Goal: Task Accomplishment & Management: Manage account settings

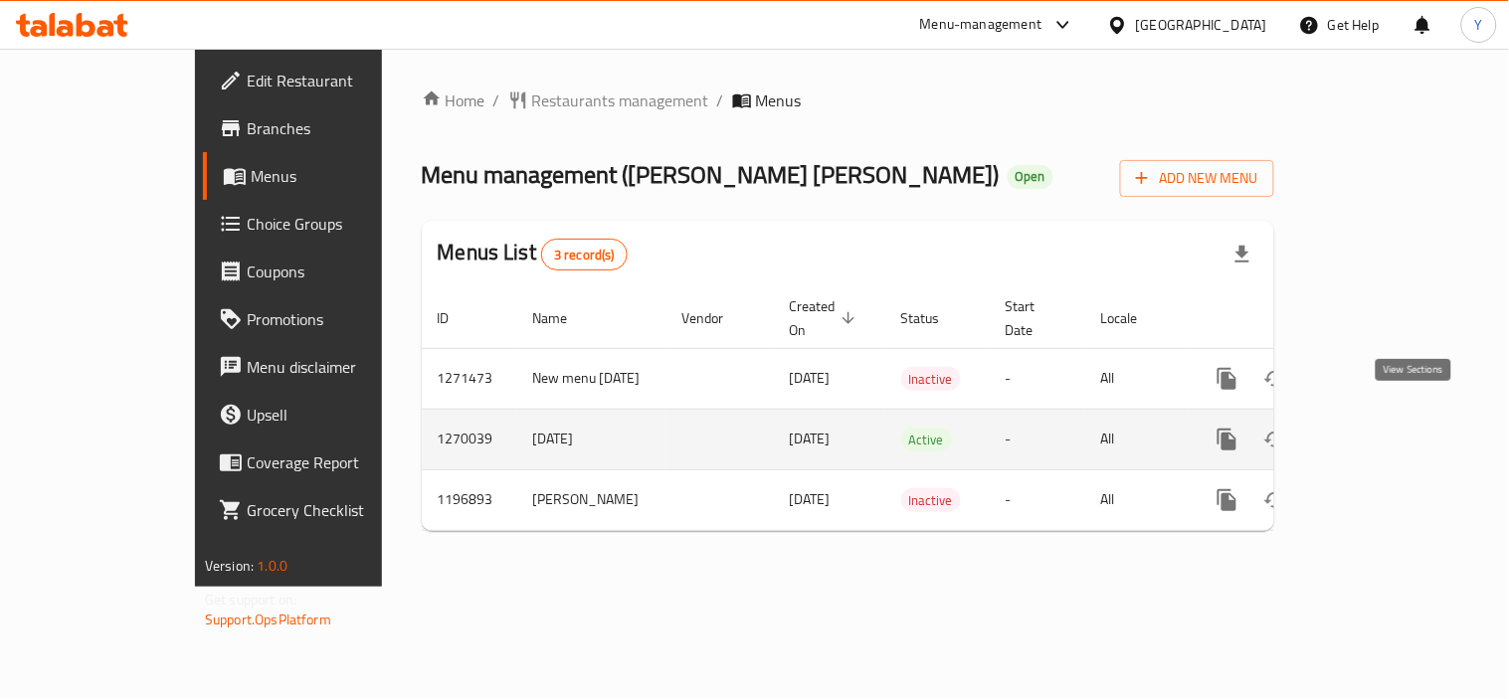
click at [1383, 428] on icon "enhanced table" at bounding box center [1371, 440] width 24 height 24
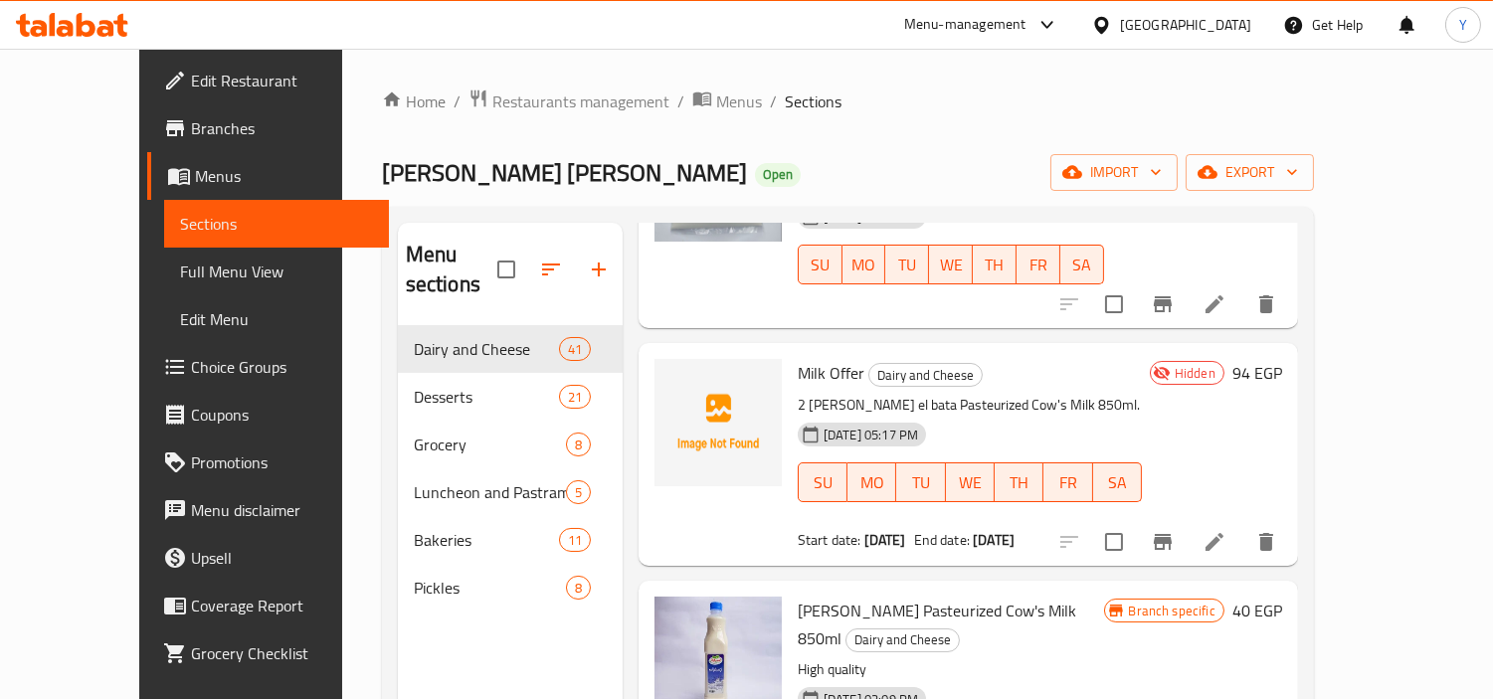
scroll to position [221, 0]
click at [1175, 528] on icon "Branch-specific-item" at bounding box center [1163, 540] width 24 height 24
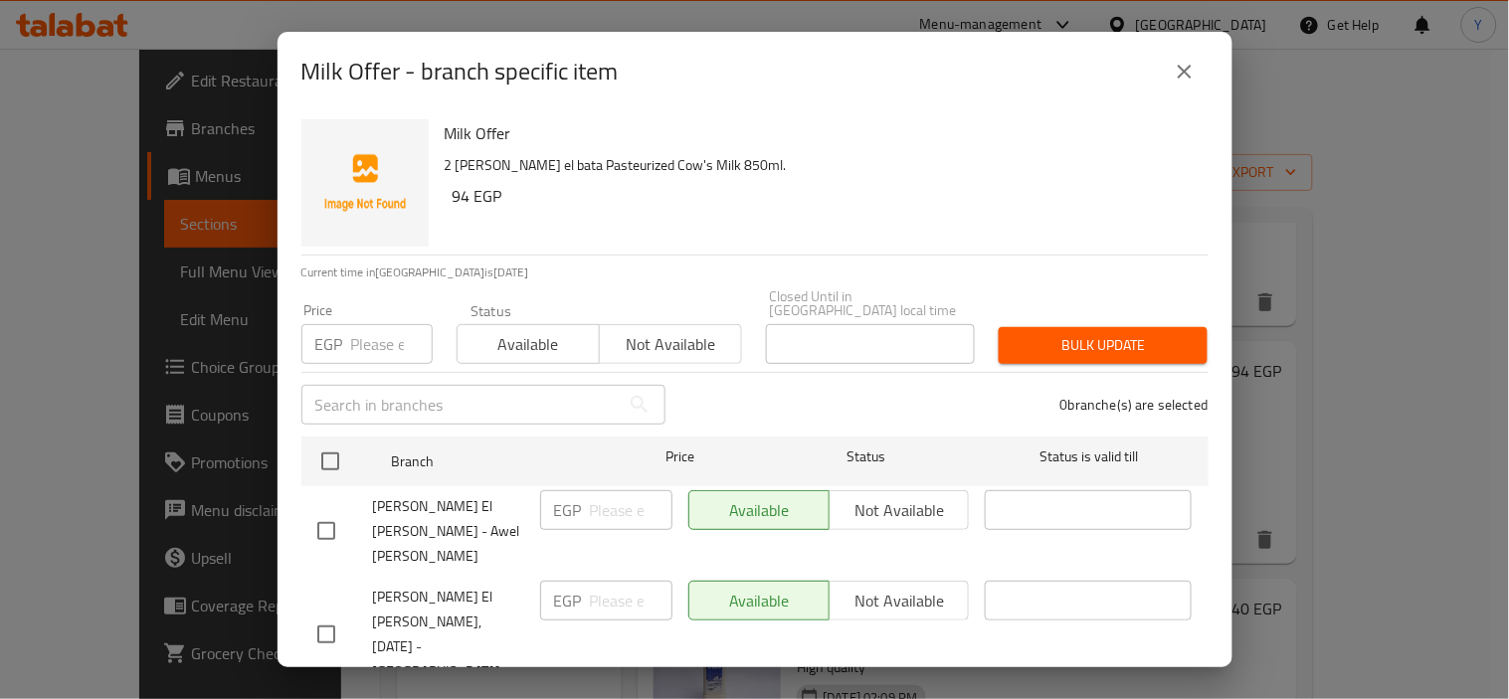
click at [1178, 70] on icon "close" at bounding box center [1185, 72] width 24 height 24
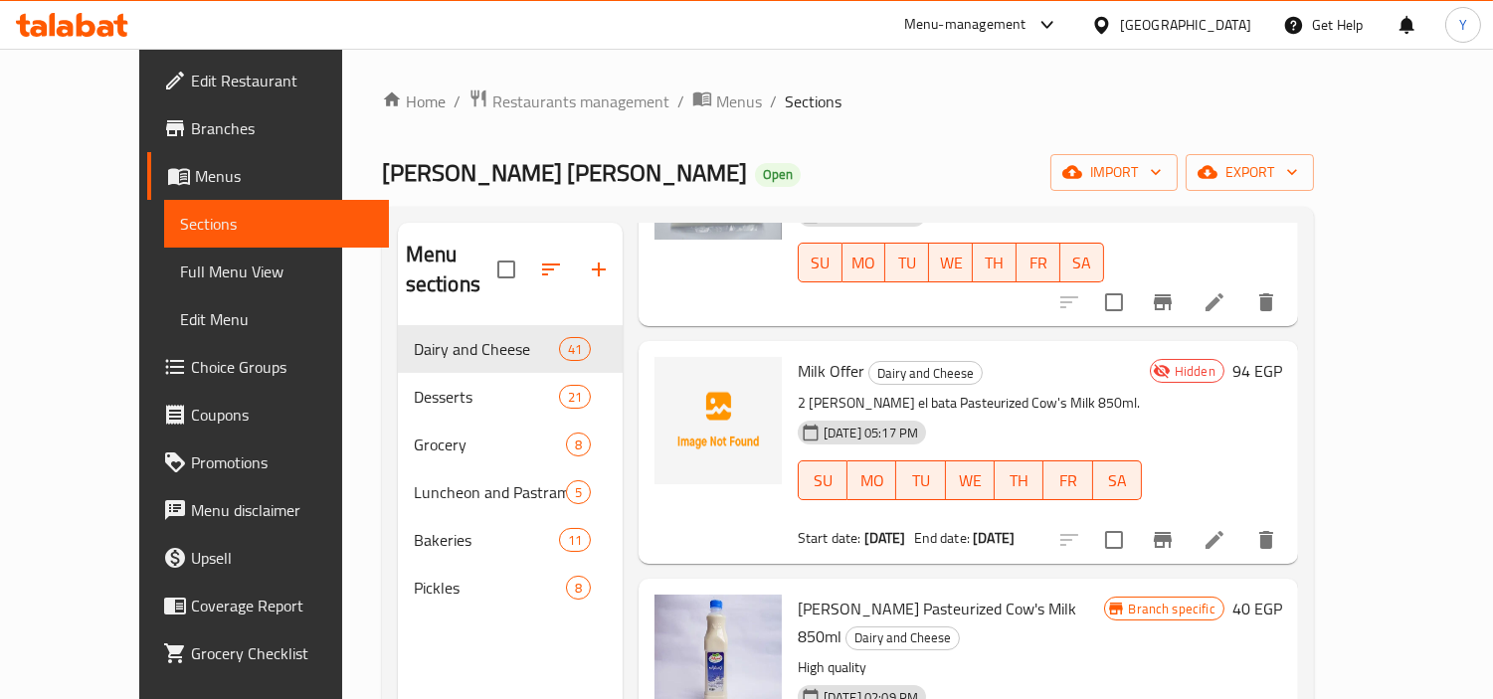
click at [1224, 531] on icon at bounding box center [1215, 540] width 18 height 18
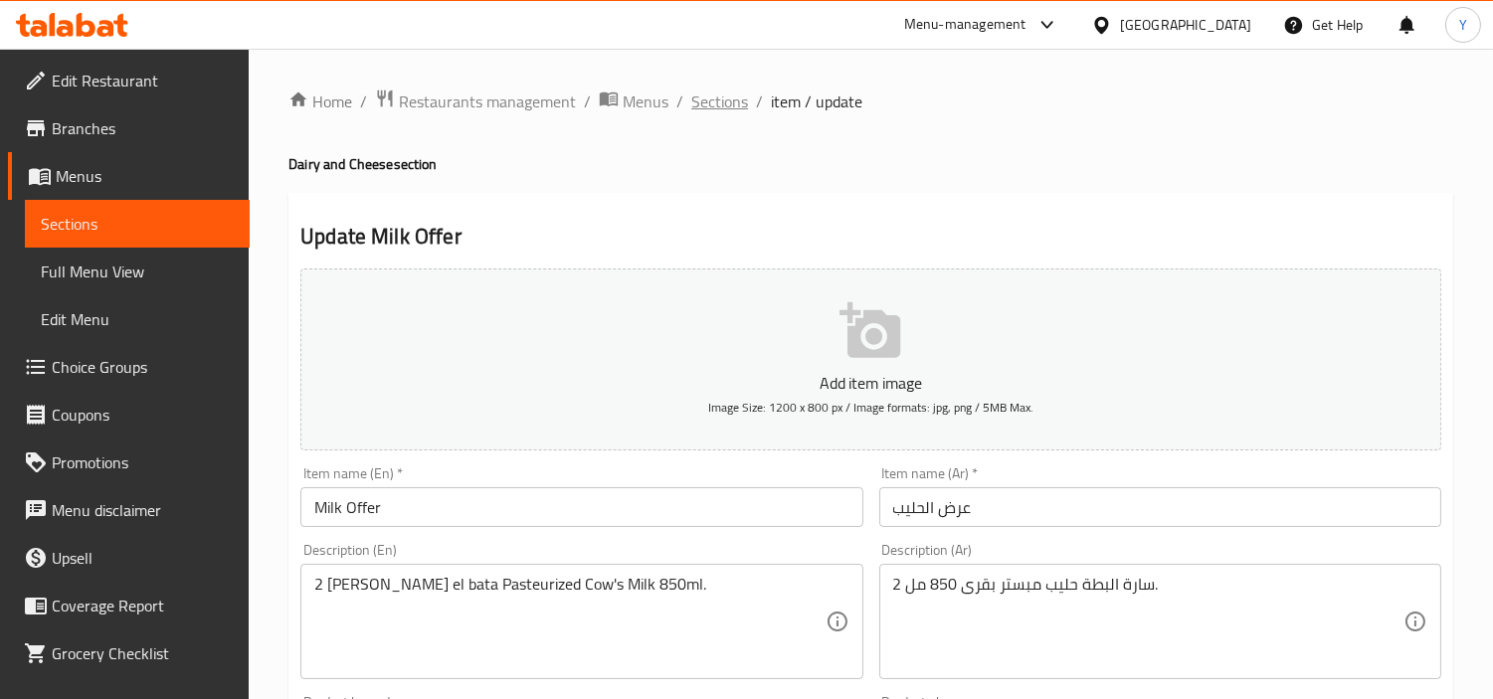
click at [727, 94] on span "Sections" at bounding box center [719, 102] width 57 height 24
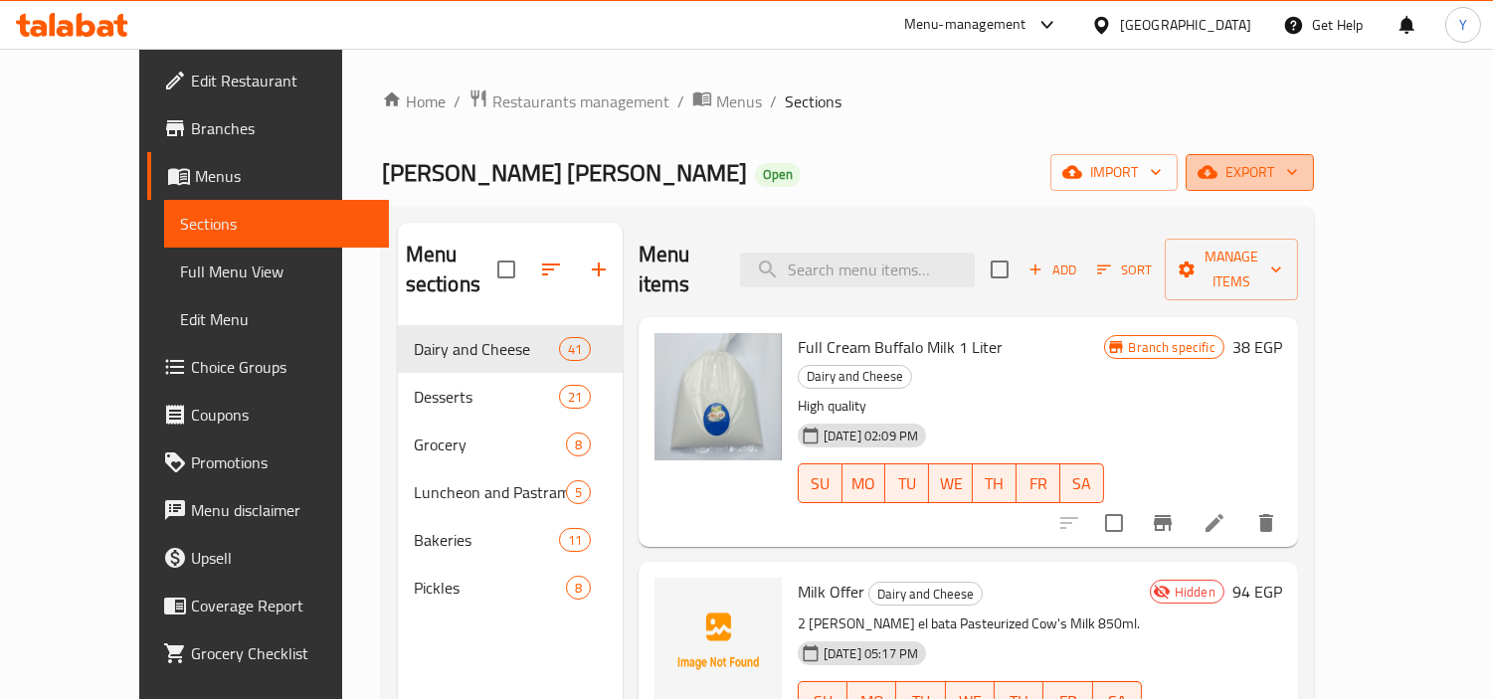
click at [1218, 172] on icon "button" at bounding box center [1208, 172] width 20 height 13
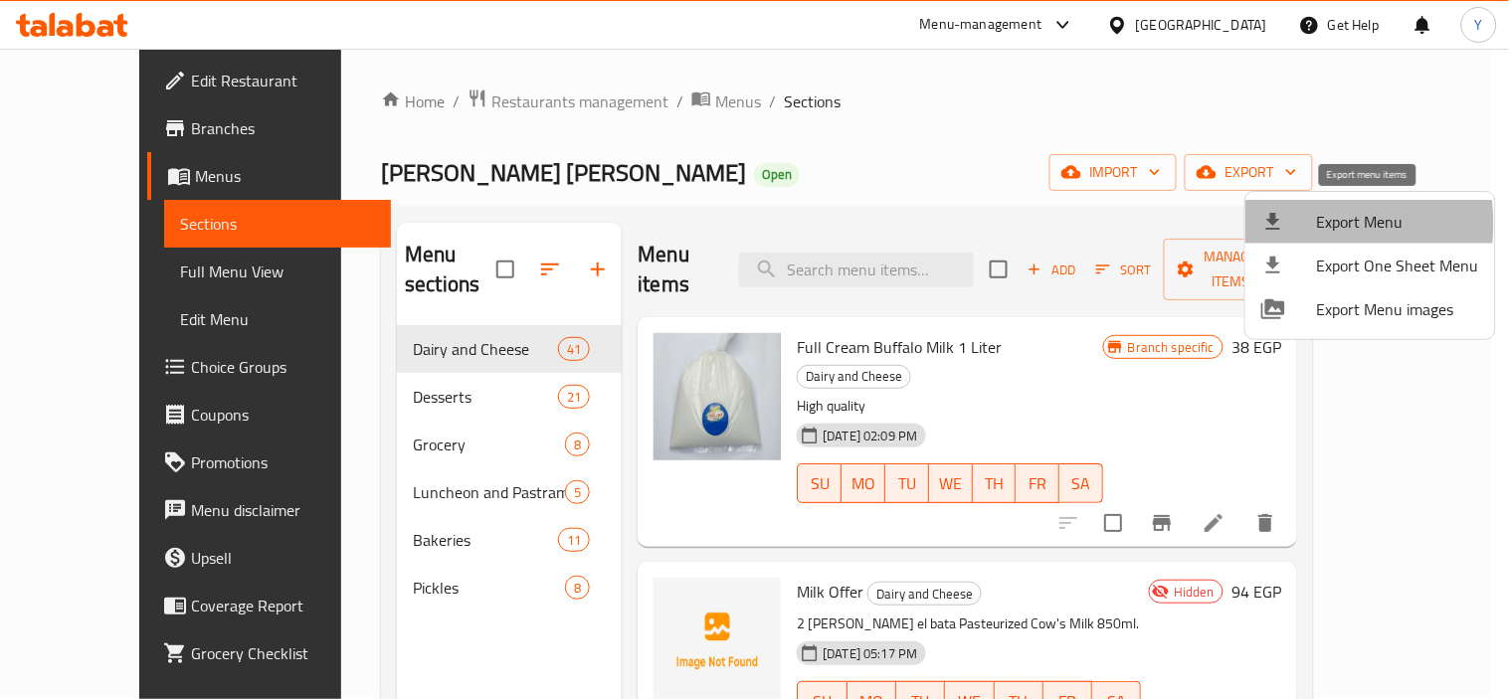
click at [1293, 224] on div at bounding box center [1290, 222] width 56 height 24
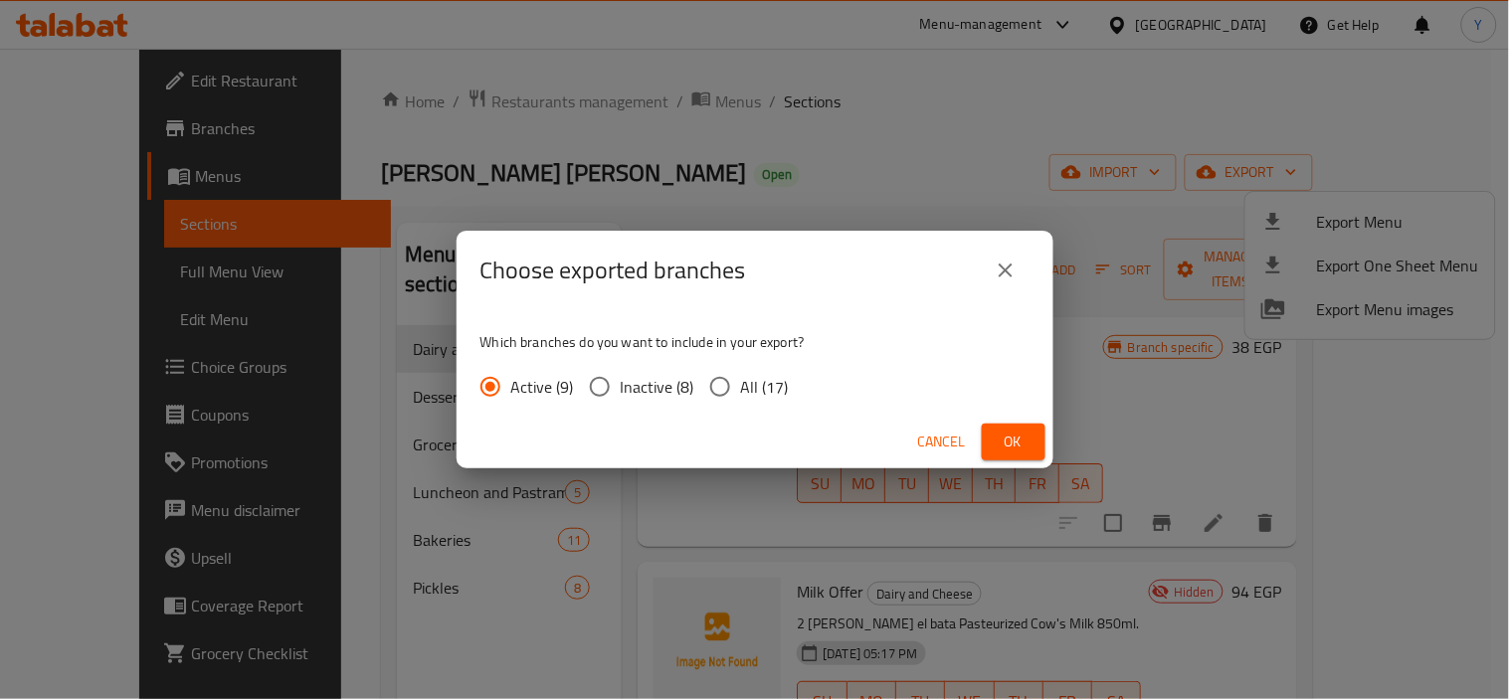
click at [744, 392] on span "All (17)" at bounding box center [765, 387] width 48 height 24
click at [741, 392] on input "All (17)" at bounding box center [720, 387] width 42 height 42
radio input "true"
click at [1001, 442] on span "Ok" at bounding box center [1014, 442] width 32 height 25
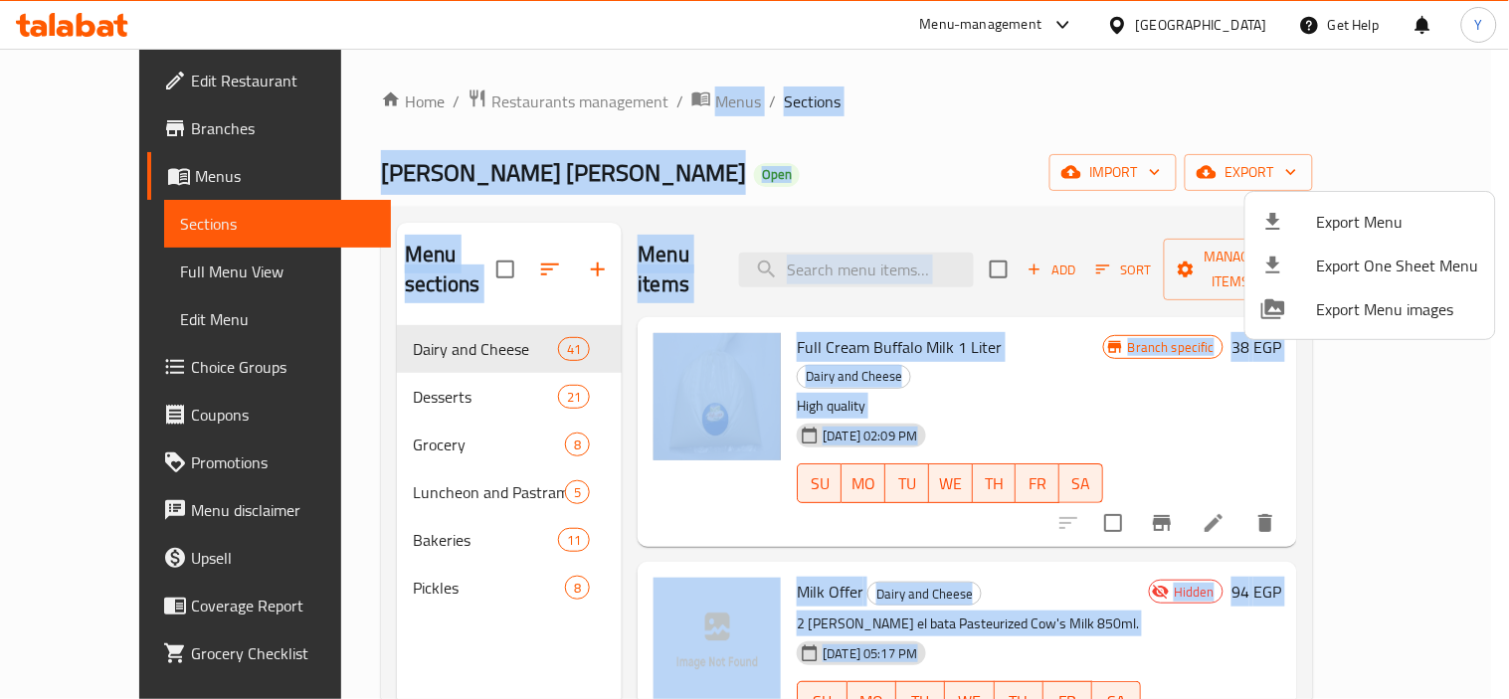
drag, startPoint x: 678, startPoint y: 391, endPoint x: 706, endPoint y: 219, distance: 174.5
click at [625, 80] on div at bounding box center [754, 349] width 1509 height 699
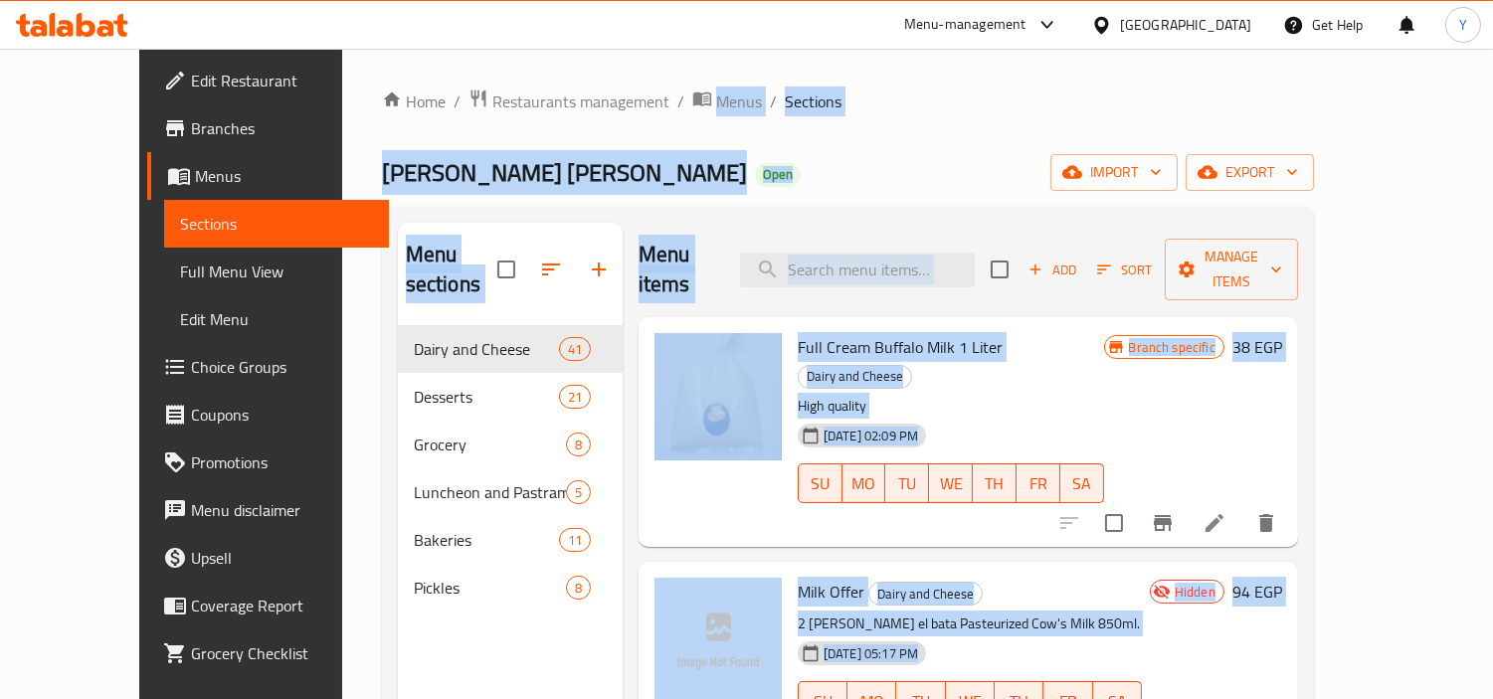
click at [879, 195] on div "Home / Restaurants management / Menus / Sections [PERSON_NAME] El [PERSON_NAME]…" at bounding box center [848, 514] width 932 height 850
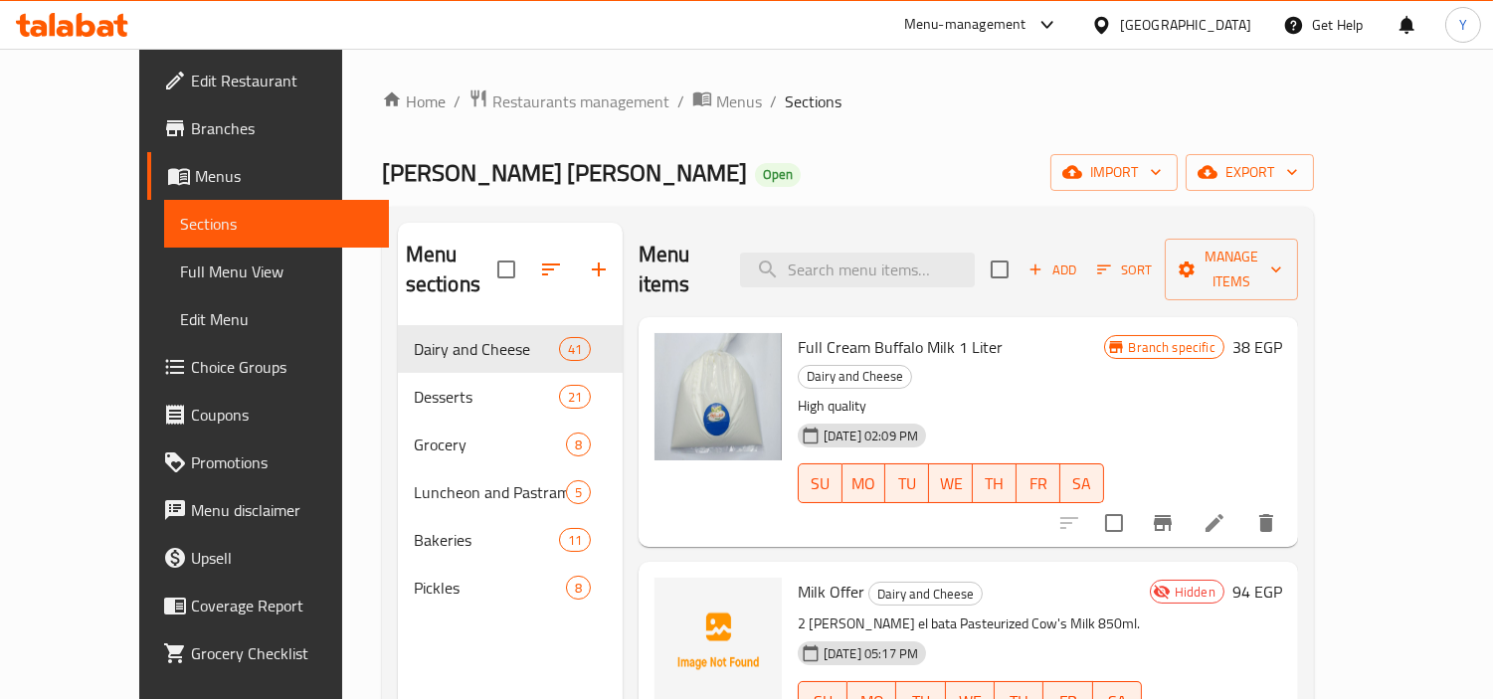
click at [191, 83] on span "Edit Restaurant" at bounding box center [282, 81] width 182 height 24
